Goal: Task Accomplishment & Management: Manage account settings

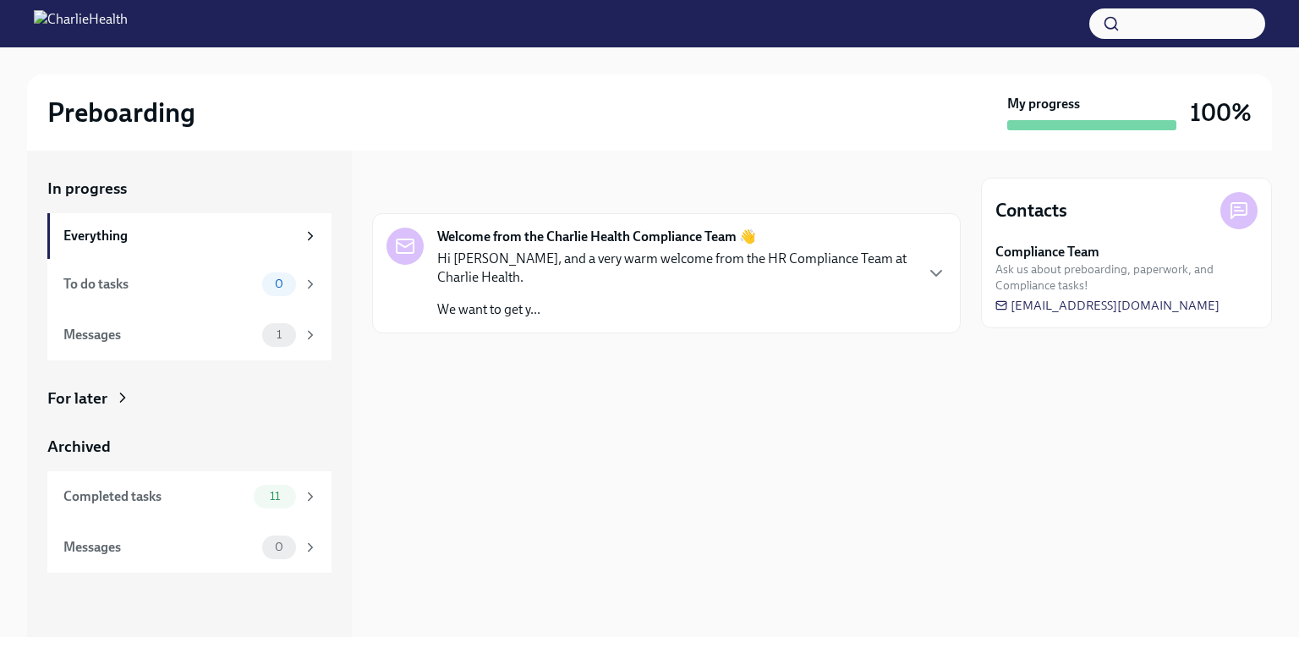
click at [924, 272] on div "Welcome from the Charlie Health Compliance Team 👋 Hi [PERSON_NAME], and a very …" at bounding box center [666, 272] width 560 height 91
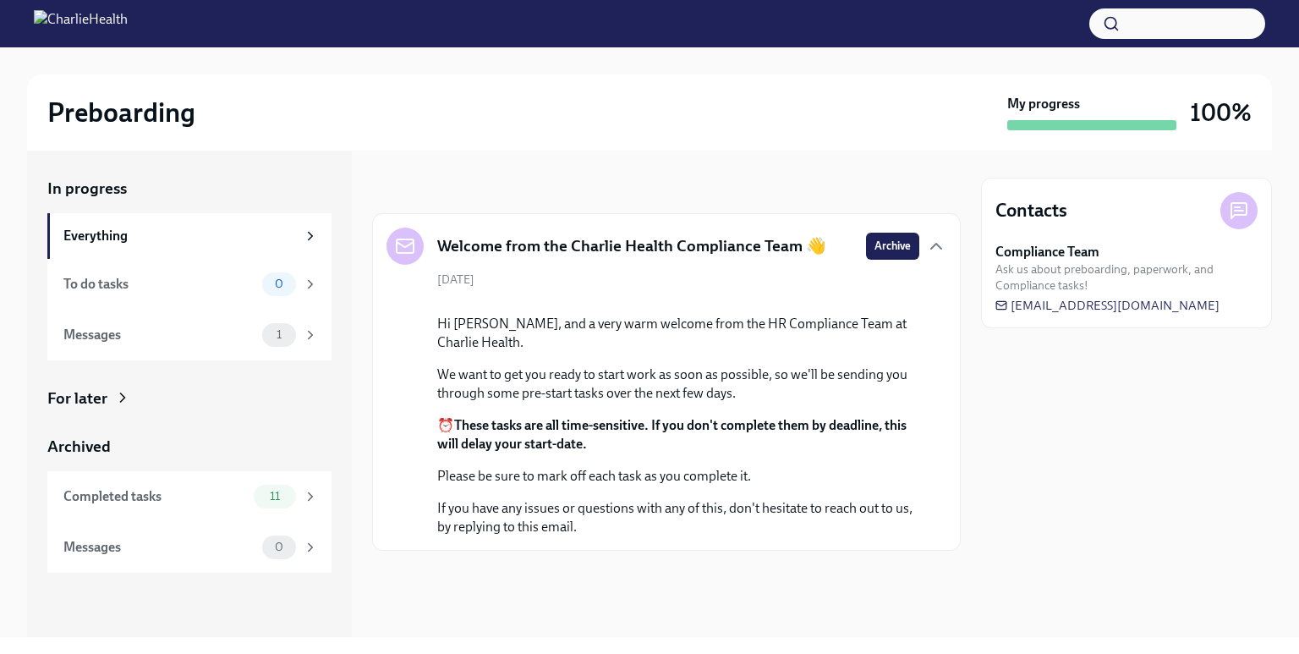
scroll to position [102, 0]
click at [310, 327] on icon at bounding box center [310, 334] width 15 height 15
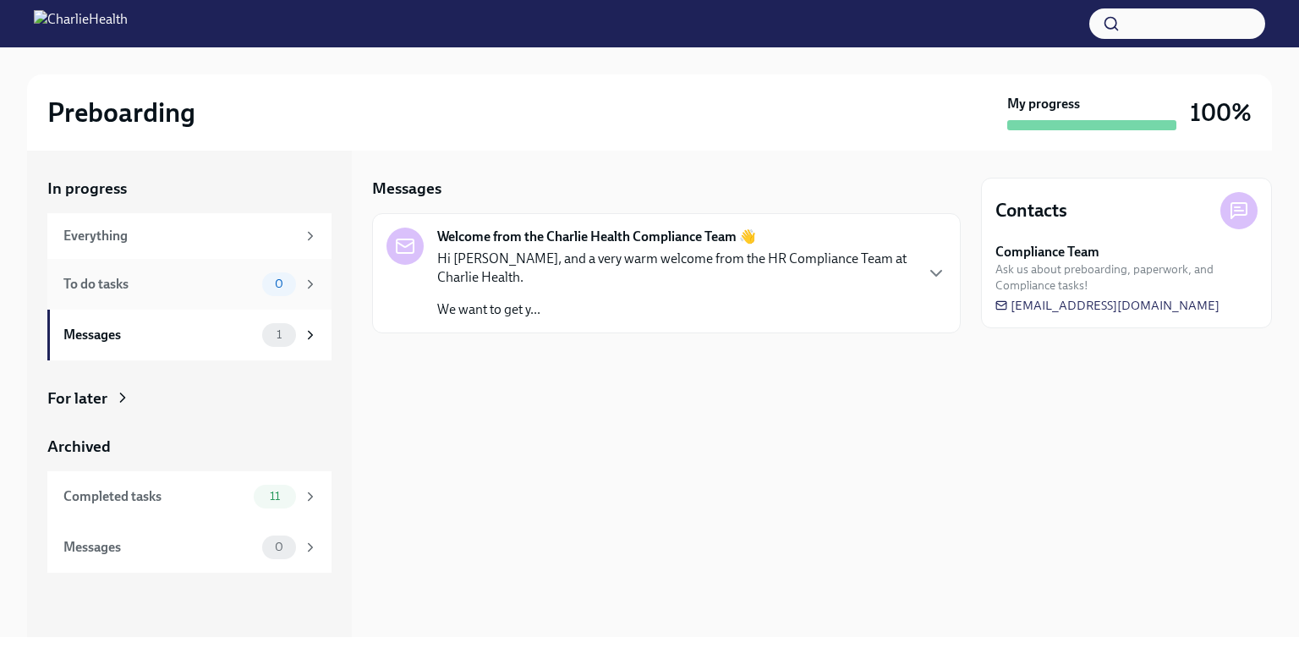
click at [300, 285] on div "0" at bounding box center [290, 284] width 56 height 24
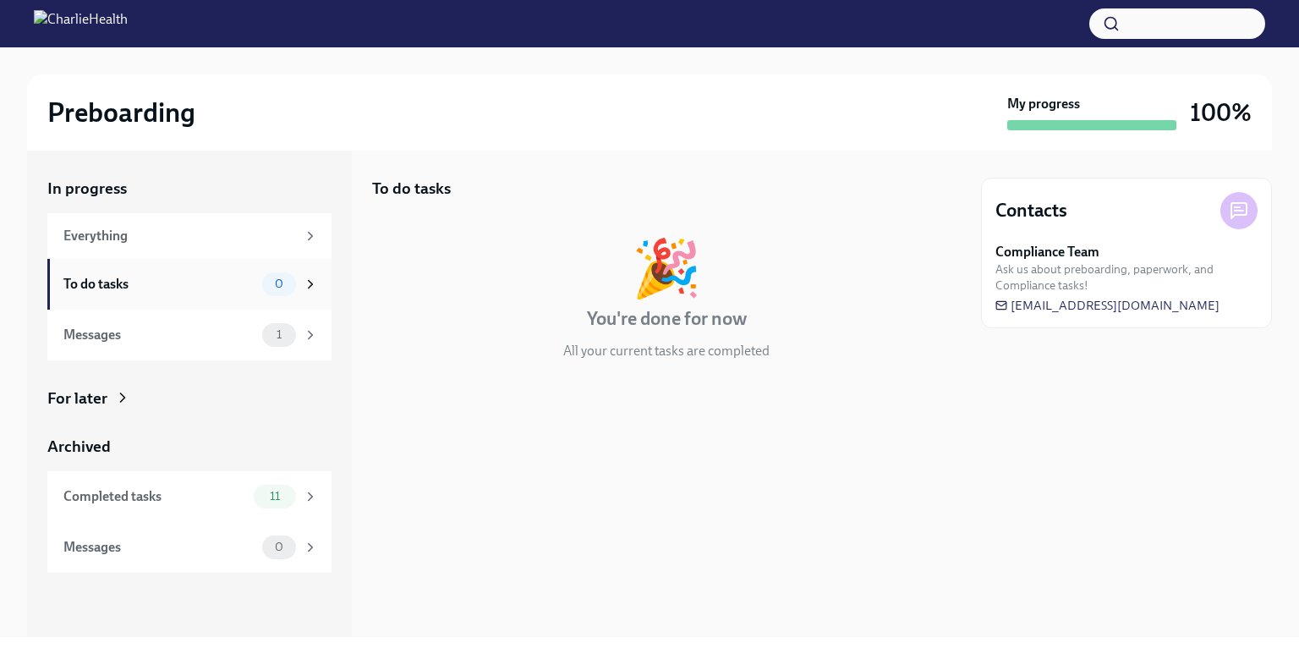
click at [308, 282] on icon at bounding box center [310, 283] width 15 height 15
click at [311, 231] on icon at bounding box center [310, 235] width 15 height 15
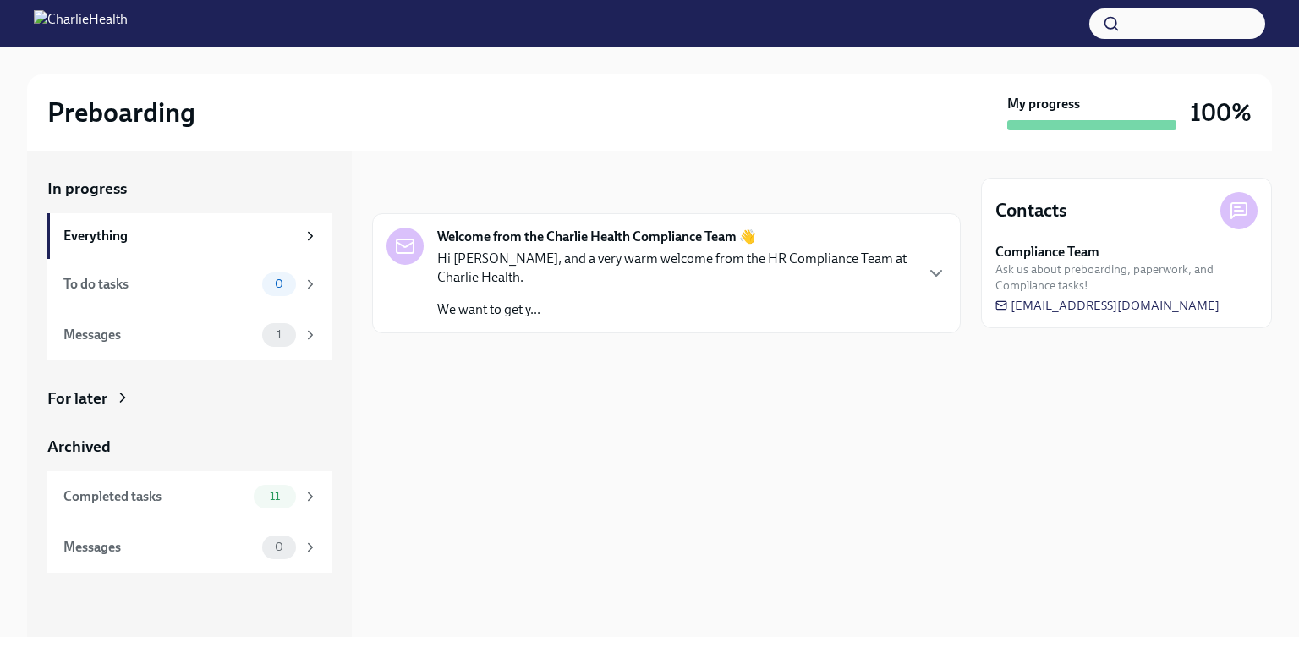
click at [126, 398] on icon at bounding box center [122, 397] width 17 height 17
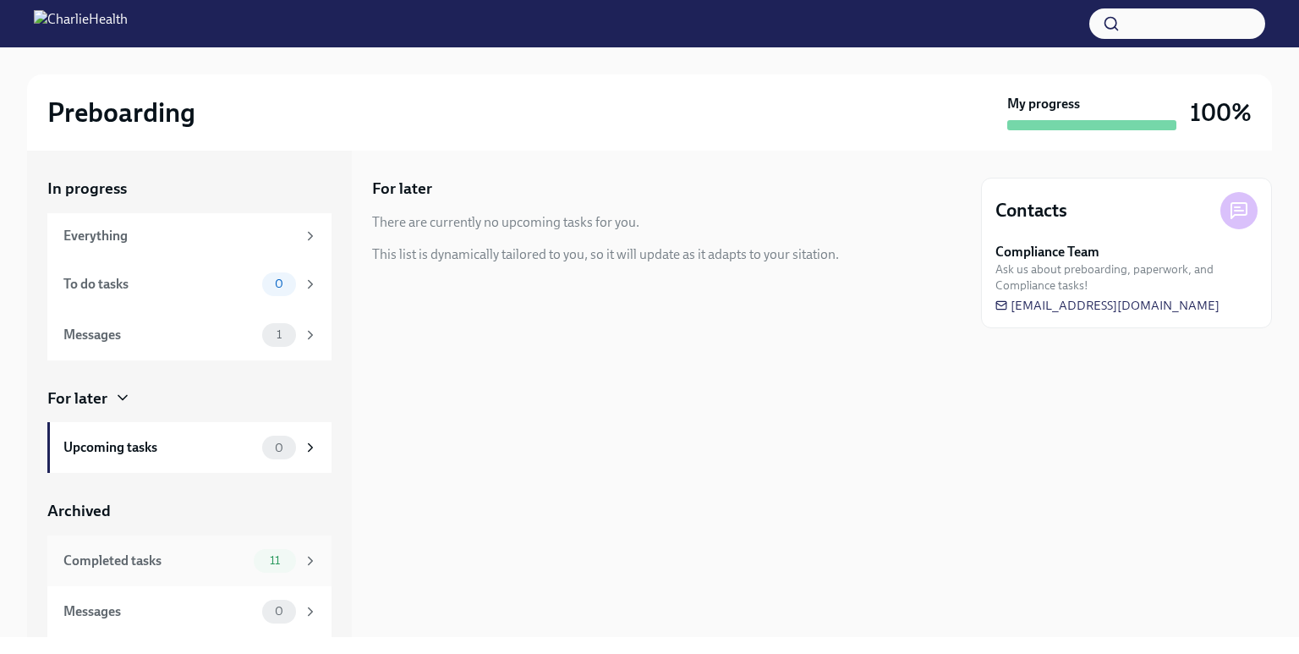
click at [328, 565] on div "Completed tasks 11" at bounding box center [189, 560] width 284 height 51
